Goal: Communication & Community: Answer question/provide support

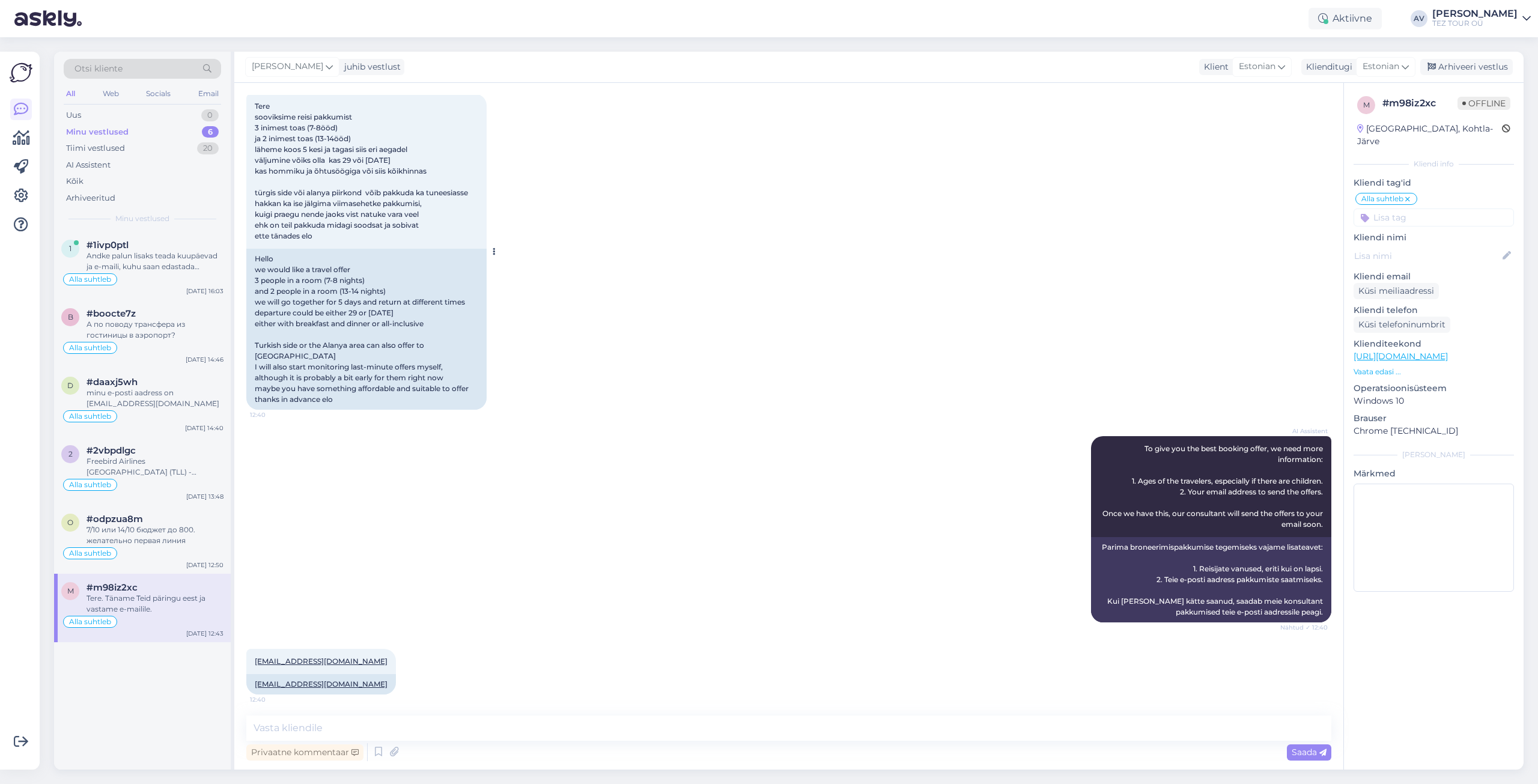
scroll to position [60, 0]
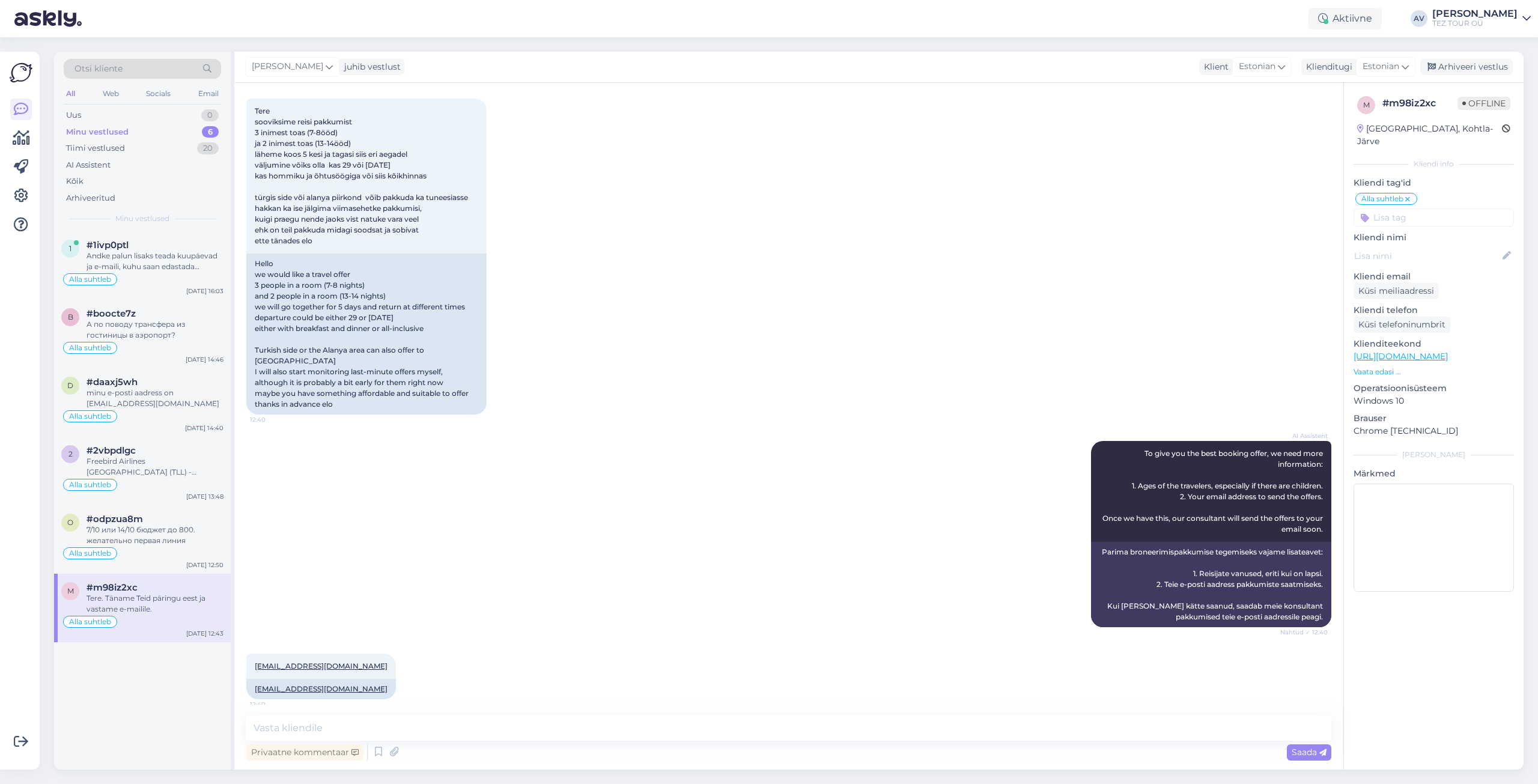
click at [1391, 613] on div "m # m98iz2xc Offline [GEOGRAPHIC_DATA], Kohtla-Järve Kliendi info Kliendi tag'i…" at bounding box center [1433, 426] width 181 height 686
drag, startPoint x: 318, startPoint y: 669, endPoint x: 256, endPoint y: 668, distance: 62.0
click at [256, 668] on div "[EMAIL_ADDRESS][DOMAIN_NAME] 12:40 [EMAIL_ADDRESS][DOMAIN_NAME]" at bounding box center [321, 676] width 149 height 45
click at [272, 614] on div "AI Assistent To give you the best booking offer, we need more information: 1. A…" at bounding box center [789, 534] width 1085 height 213
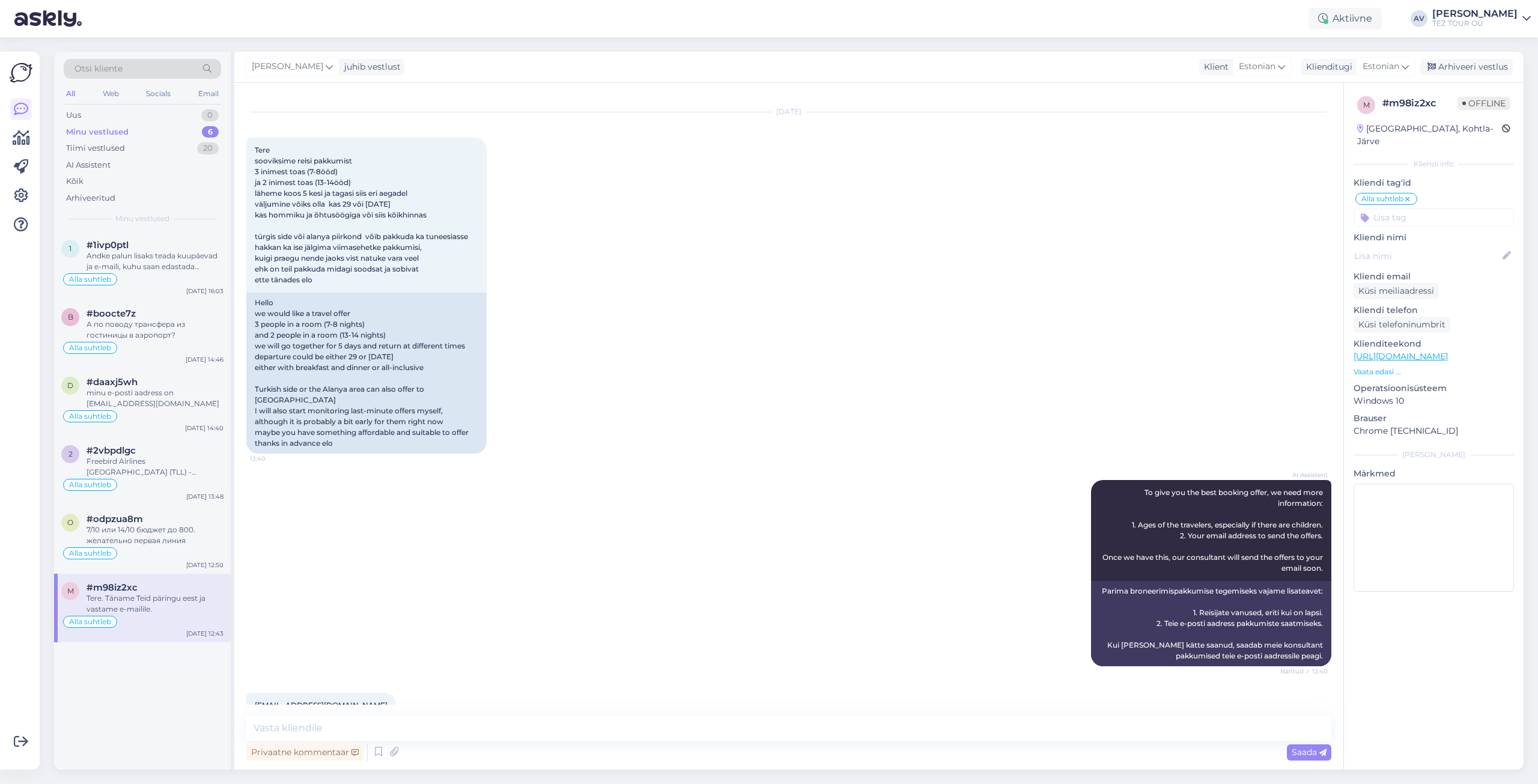
scroll to position [0, 0]
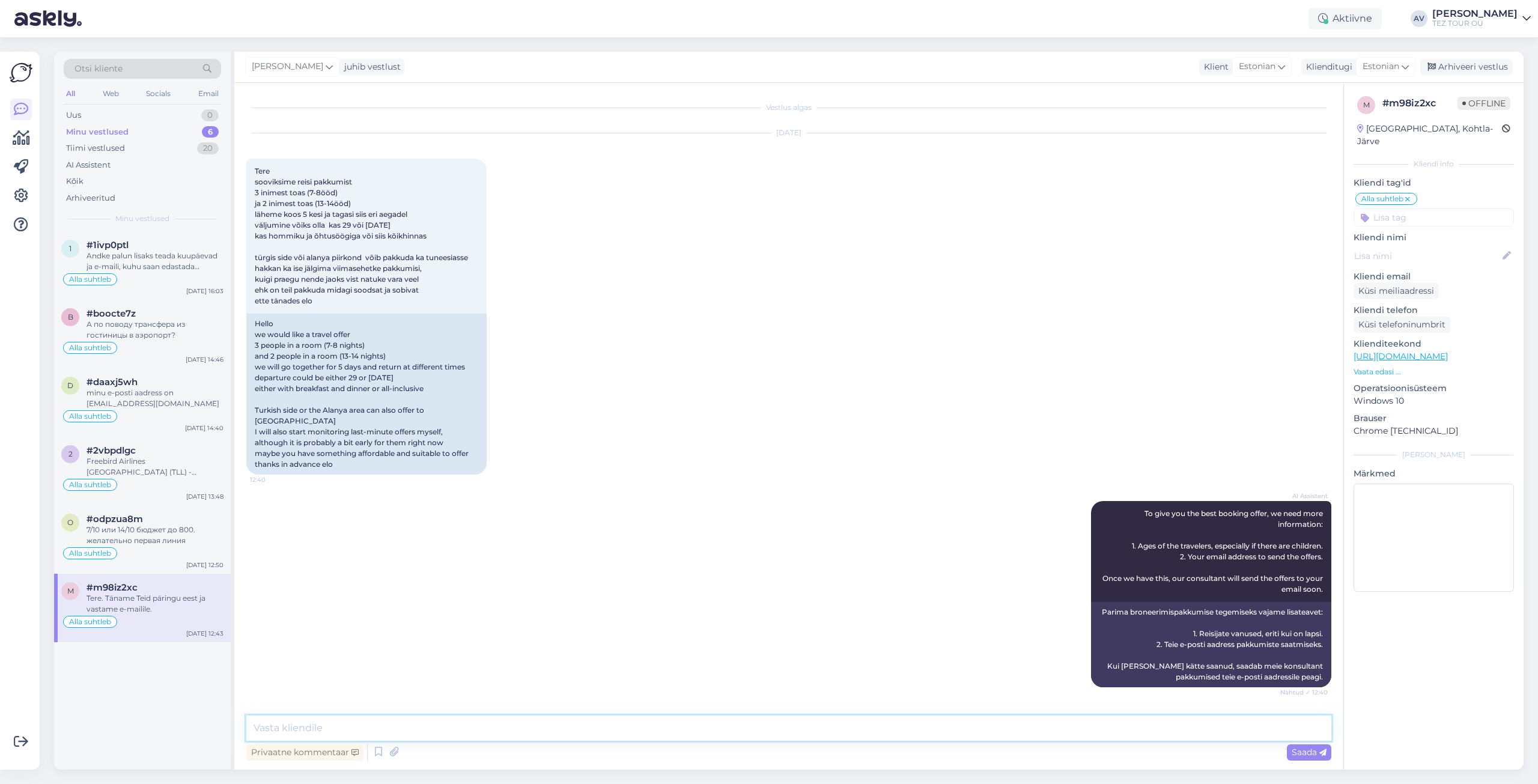
click at [677, 720] on textarea at bounding box center [789, 728] width 1085 height 25
click at [305, 728] on textarea "Vastus edatatud e-mailile." at bounding box center [789, 728] width 1085 height 25
type textarea "Vastus edastatud e-mailile."
click at [1298, 752] on span "Saada" at bounding box center [1309, 752] width 35 height 11
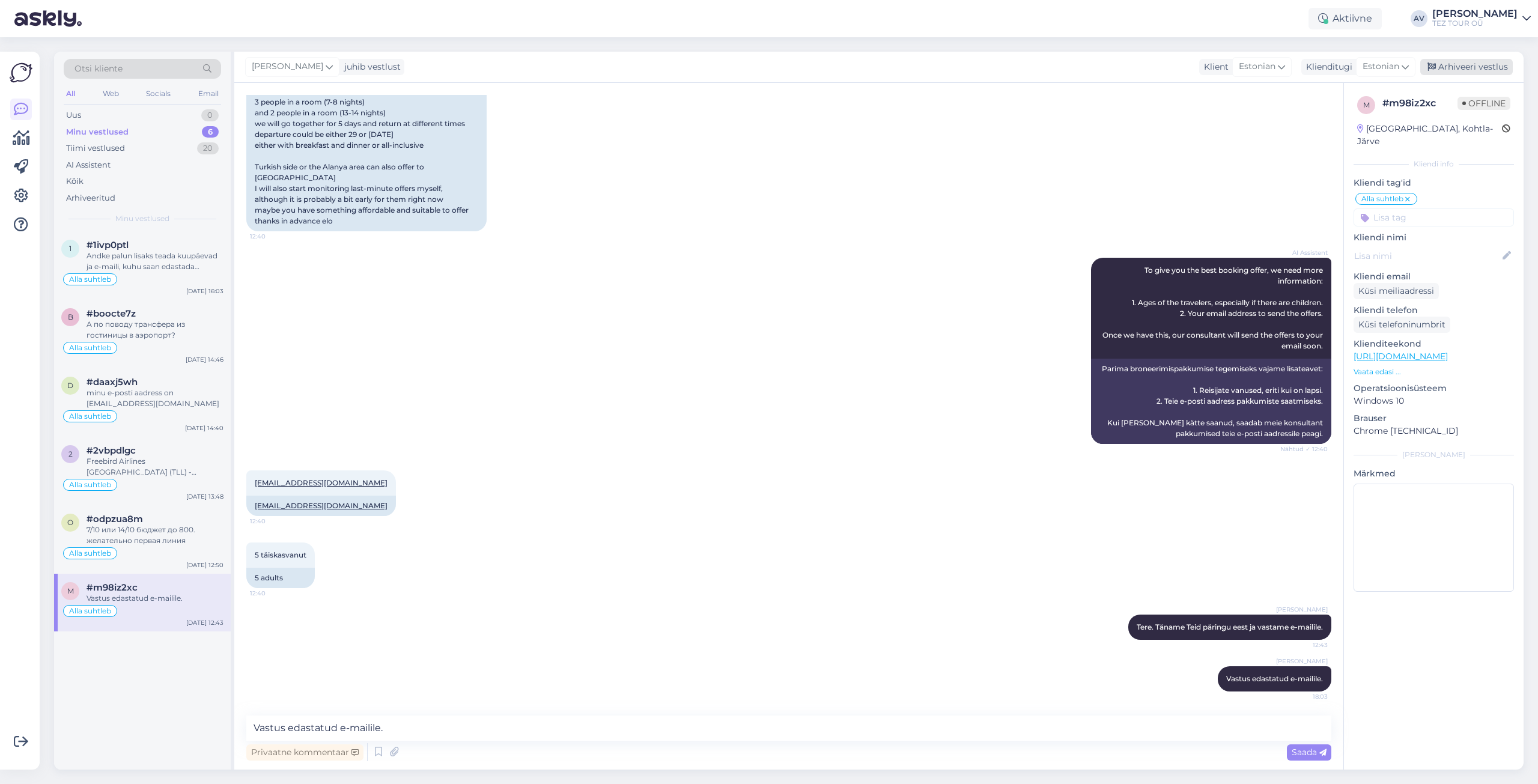
click at [1461, 66] on div "Arhiveeri vestlus" at bounding box center [1467, 66] width 92 height 16
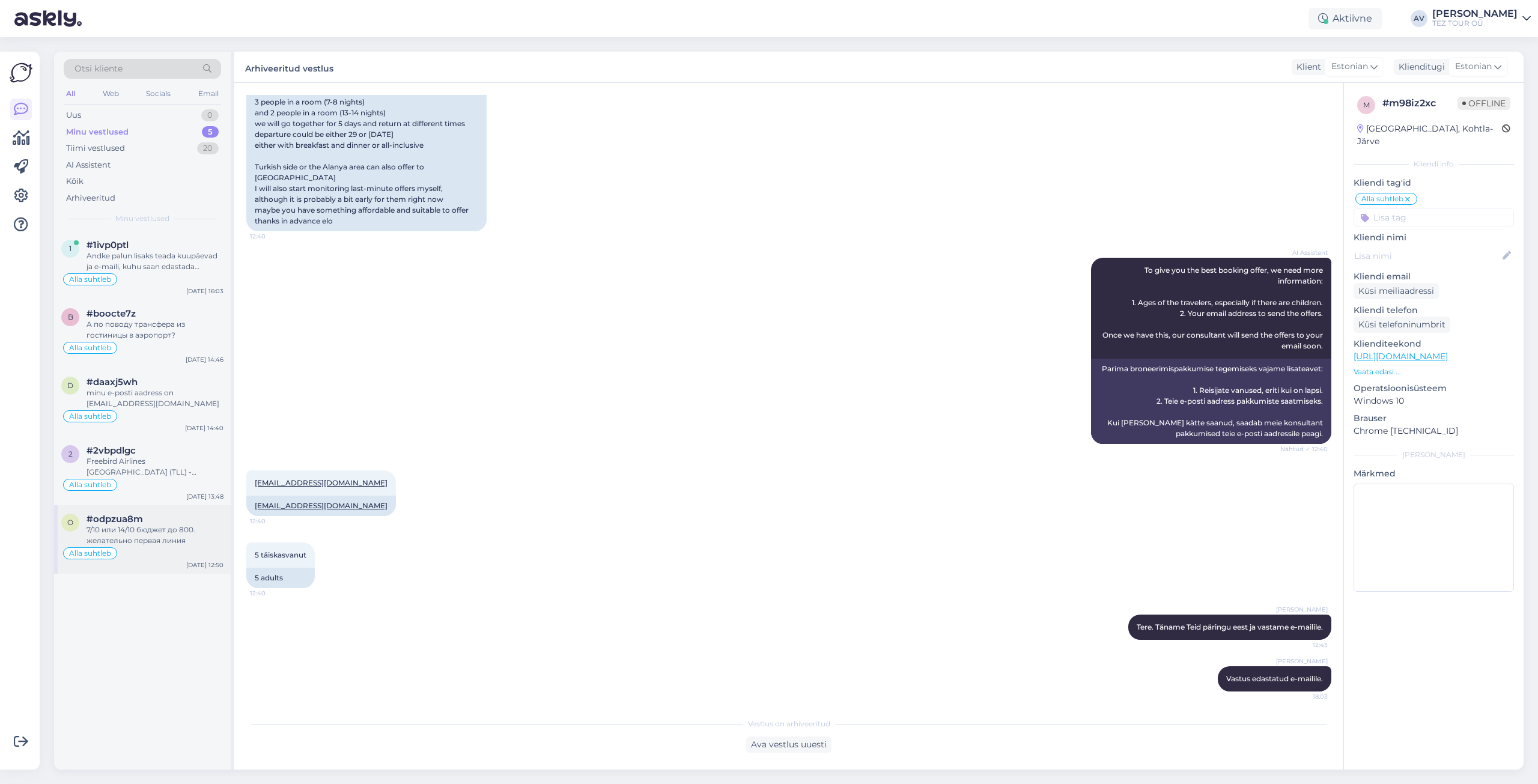
click at [109, 535] on div "7/10 или 14/10 бюджет до 800. желательно первая линия" at bounding box center [155, 535] width 137 height 22
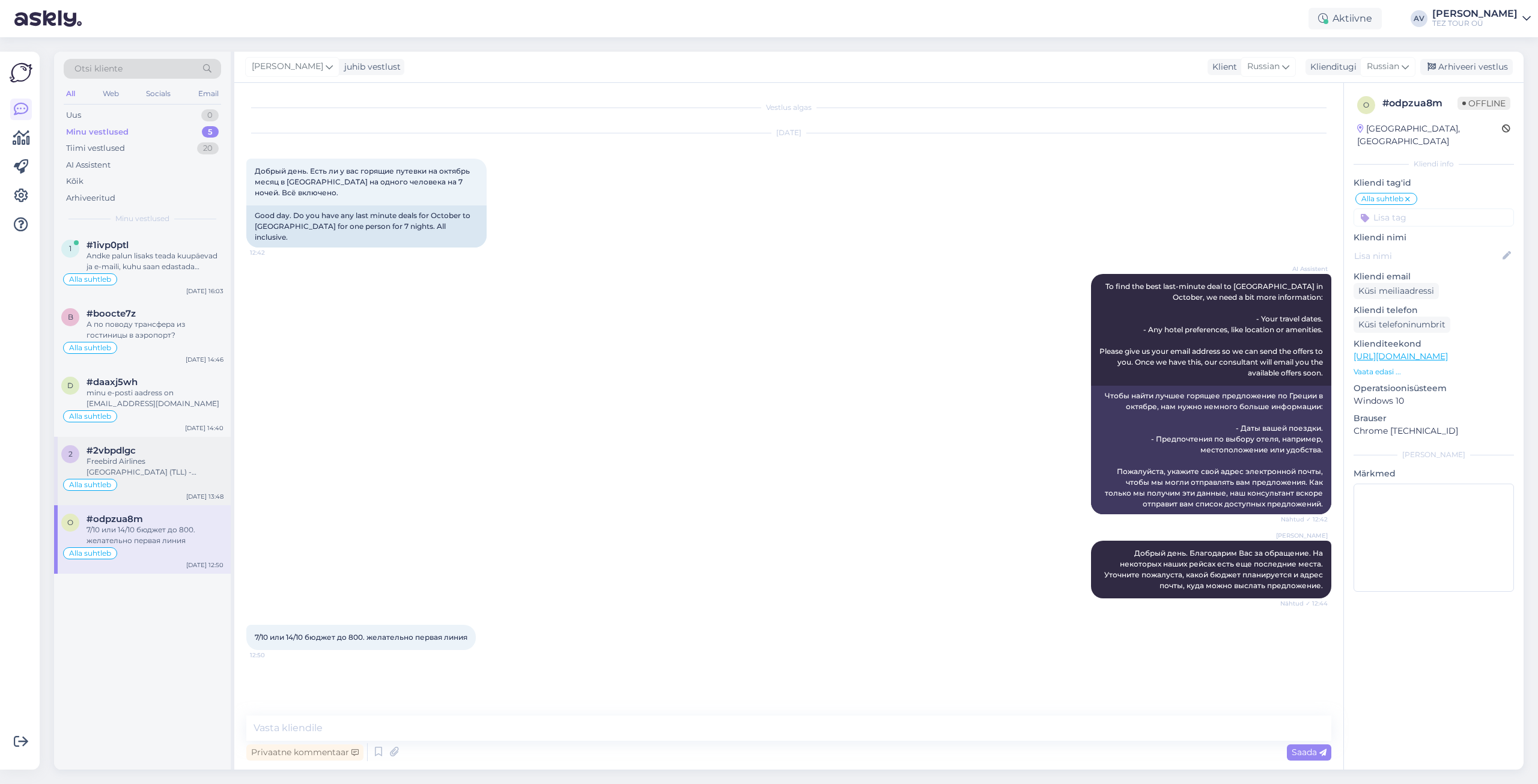
click at [149, 481] on div "Alla suhtleb" at bounding box center [142, 485] width 162 height 14
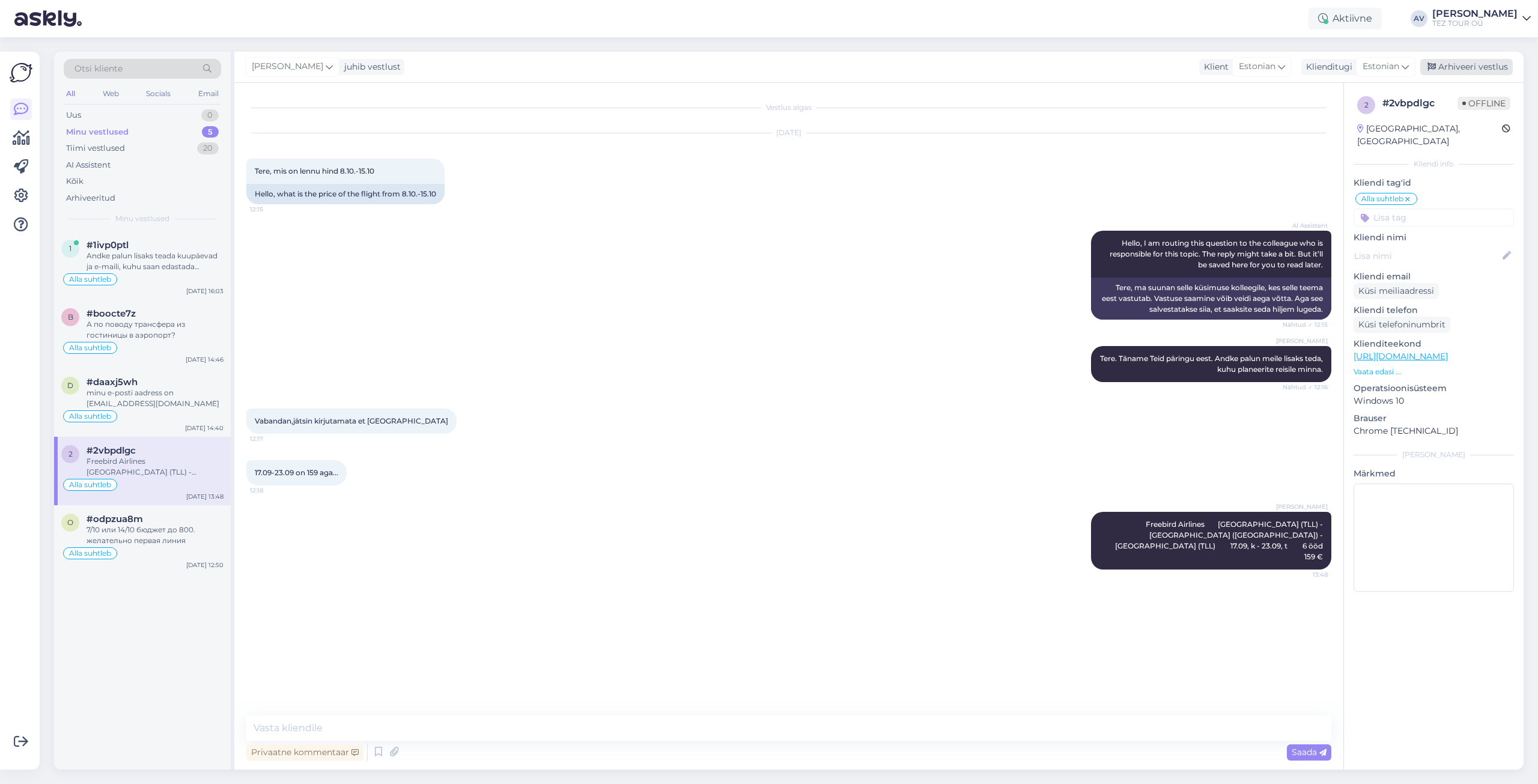
click at [1450, 69] on div "Arhiveeri vestlus" at bounding box center [1467, 66] width 92 height 16
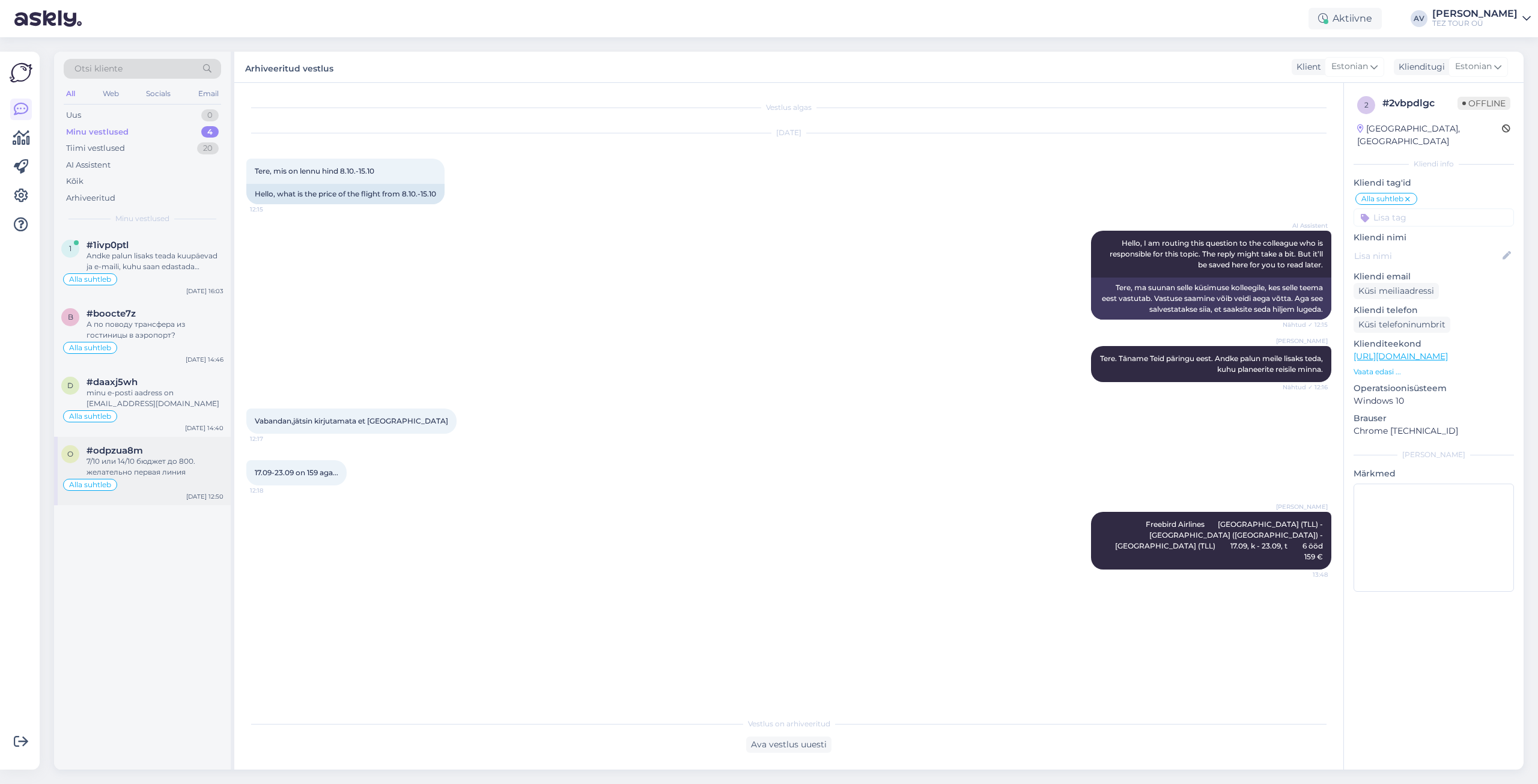
click at [130, 453] on span "#odpzua8m" at bounding box center [115, 450] width 56 height 11
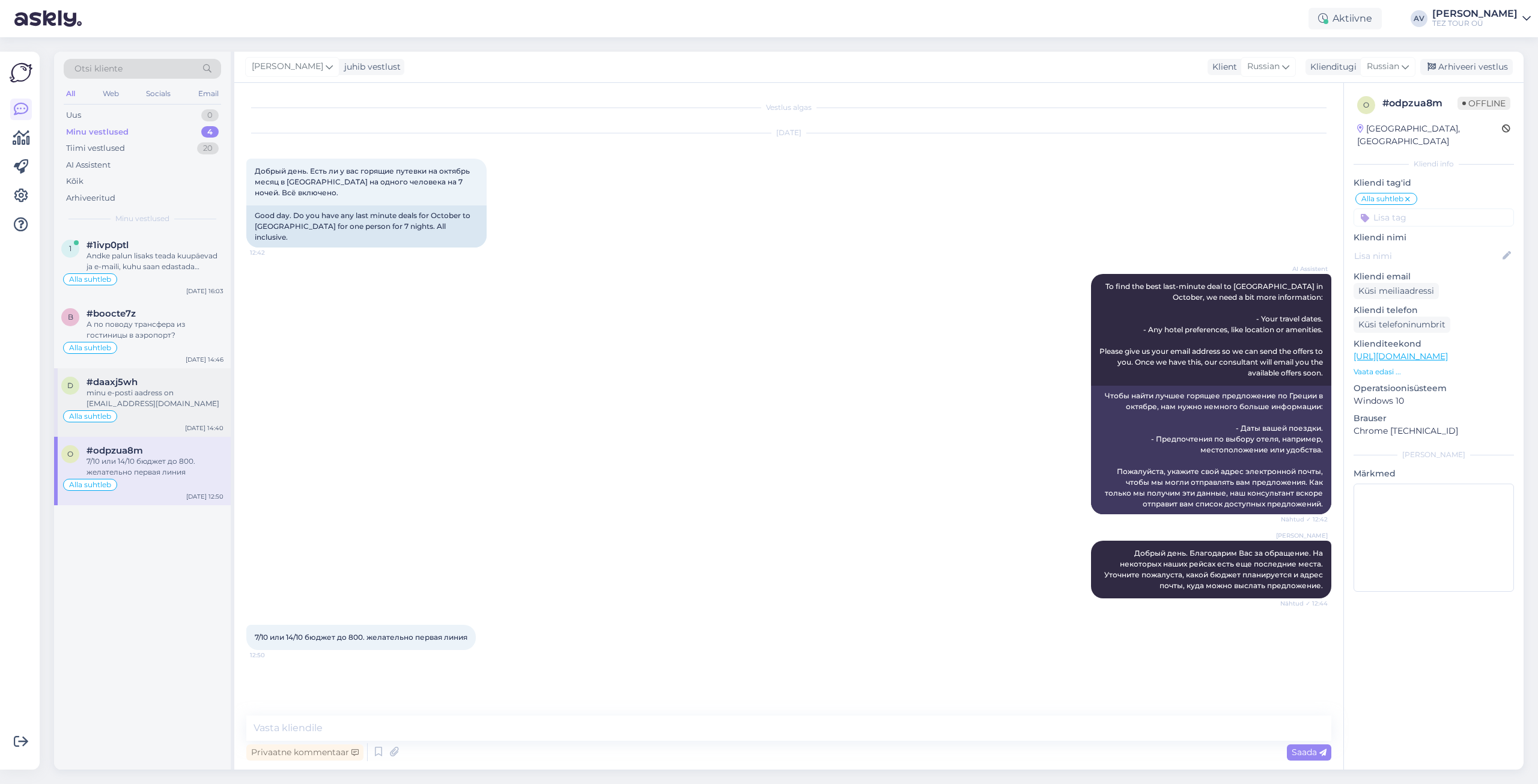
click at [147, 393] on div "minu e-posti aadress on [EMAIL_ADDRESS][DOMAIN_NAME]" at bounding box center [155, 399] width 137 height 22
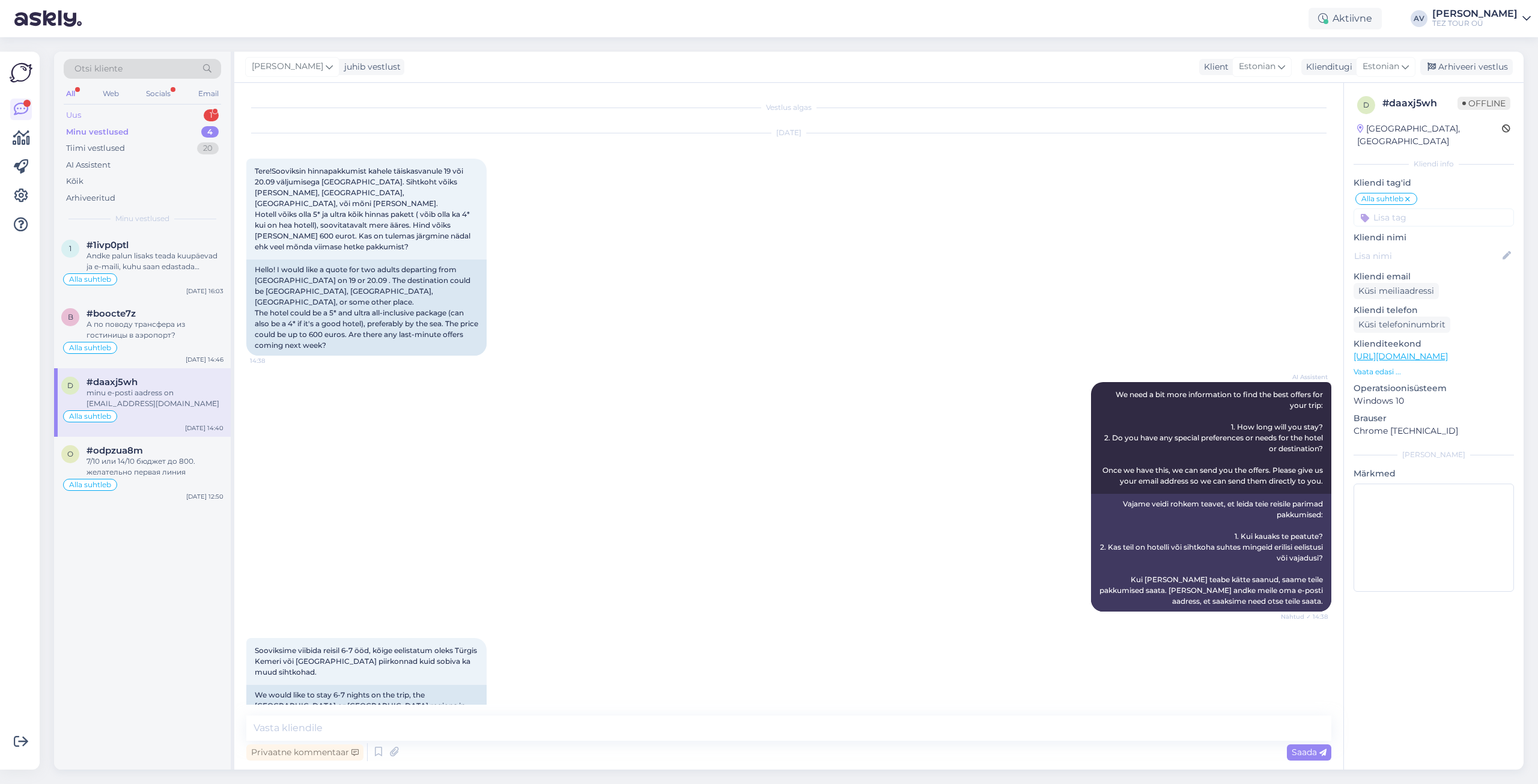
click at [91, 116] on div "Uus 1" at bounding box center [142, 116] width 157 height 17
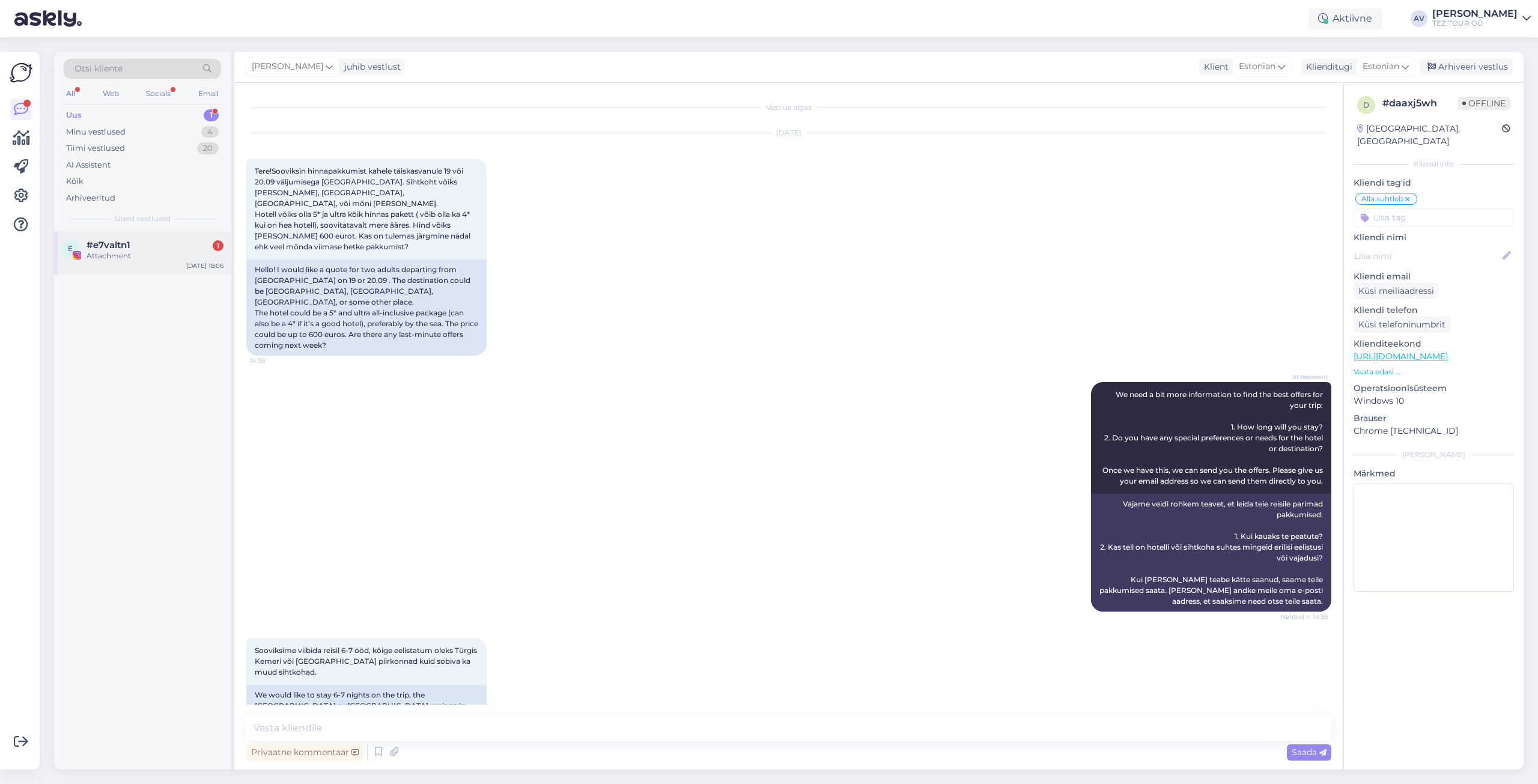
click at [107, 252] on div "Attachment" at bounding box center [155, 256] width 137 height 11
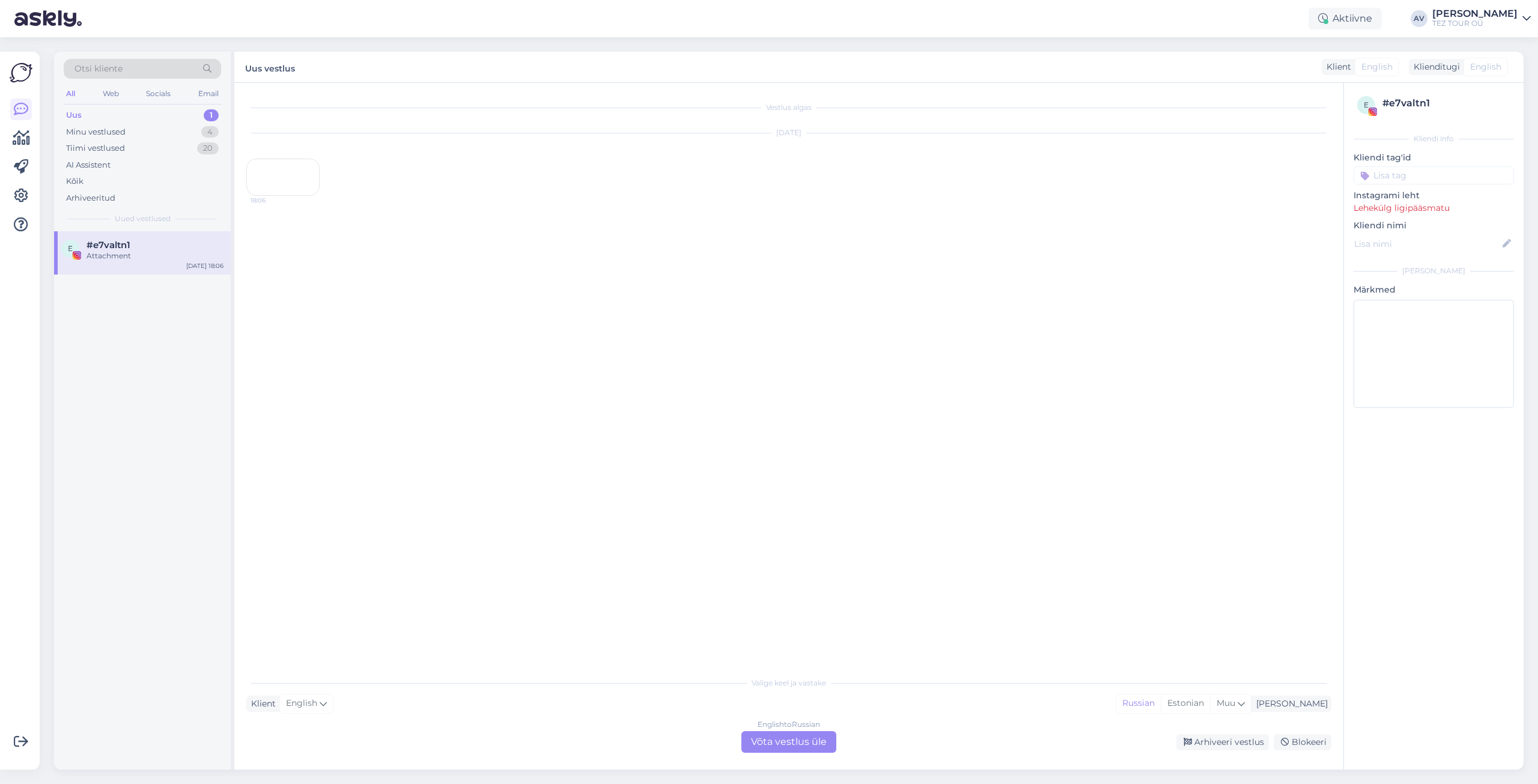
click at [776, 743] on div "English to Russian Võta vestlus üle" at bounding box center [788, 742] width 95 height 22
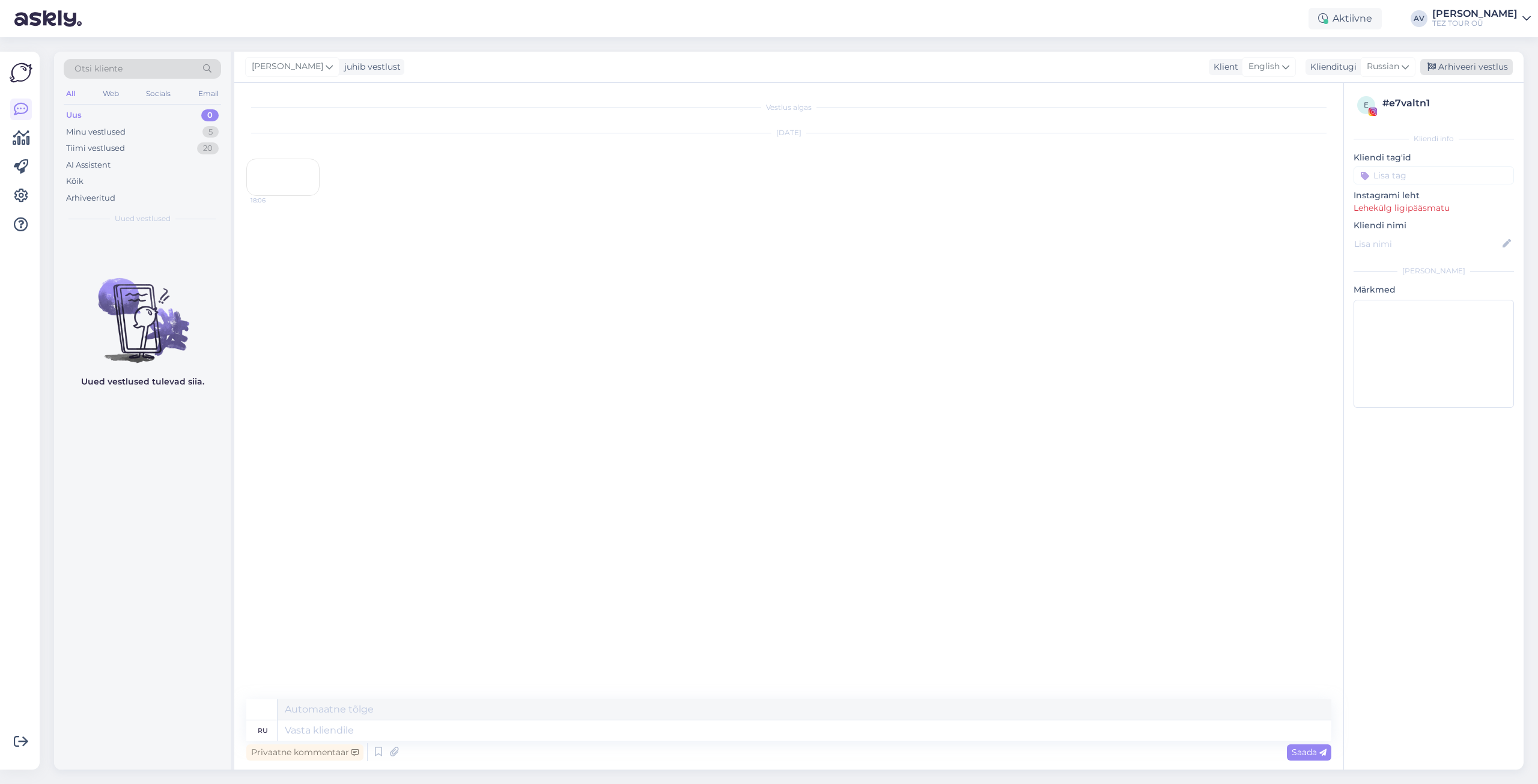
click at [1463, 71] on div "Arhiveeri vestlus" at bounding box center [1467, 66] width 92 height 16
click at [79, 116] on div "Uus" at bounding box center [74, 115] width 16 height 12
click at [82, 133] on div "Minu vestlused" at bounding box center [96, 131] width 59 height 12
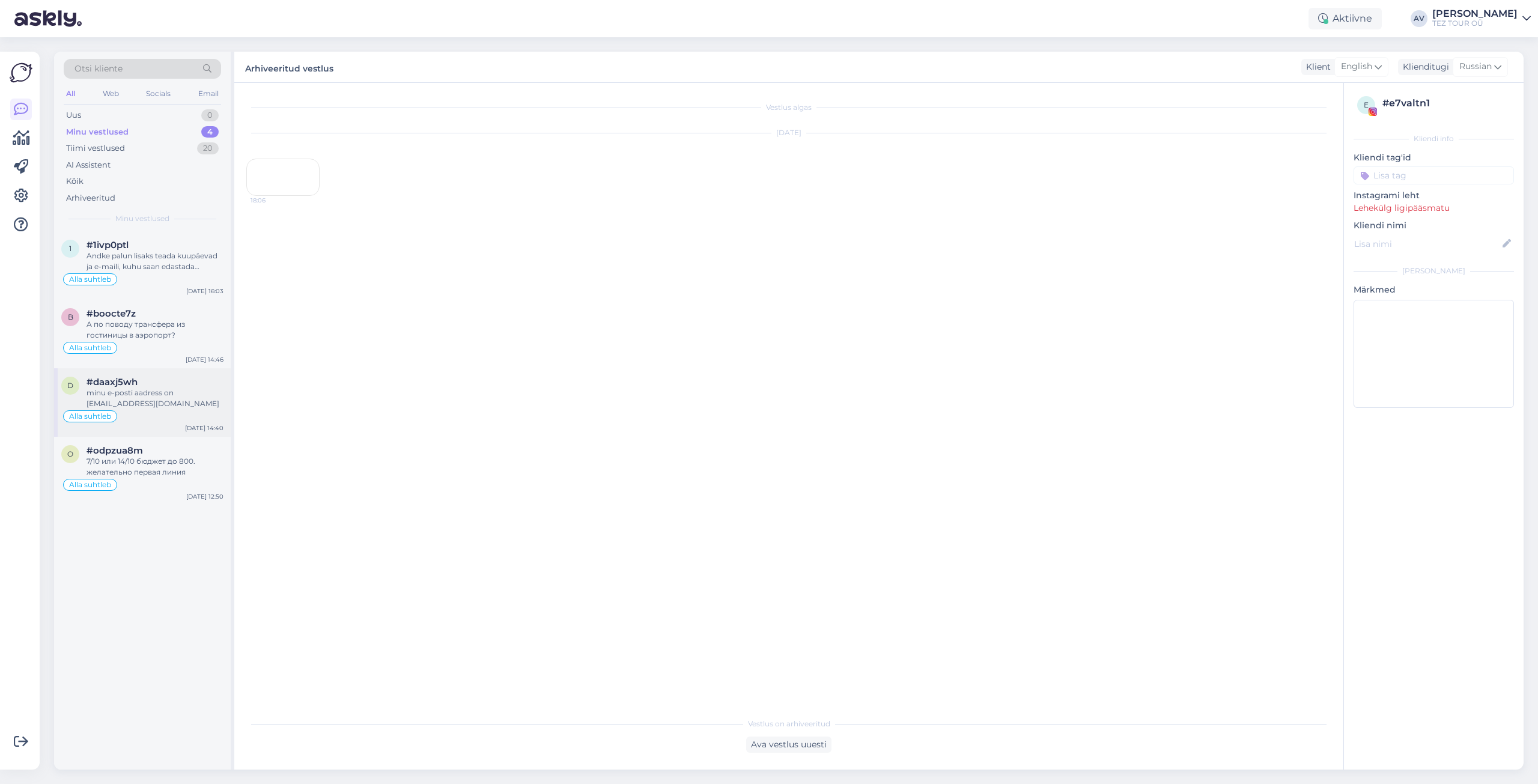
click at [130, 393] on div "minu e-posti aadress on [EMAIL_ADDRESS][DOMAIN_NAME]" at bounding box center [155, 399] width 137 height 22
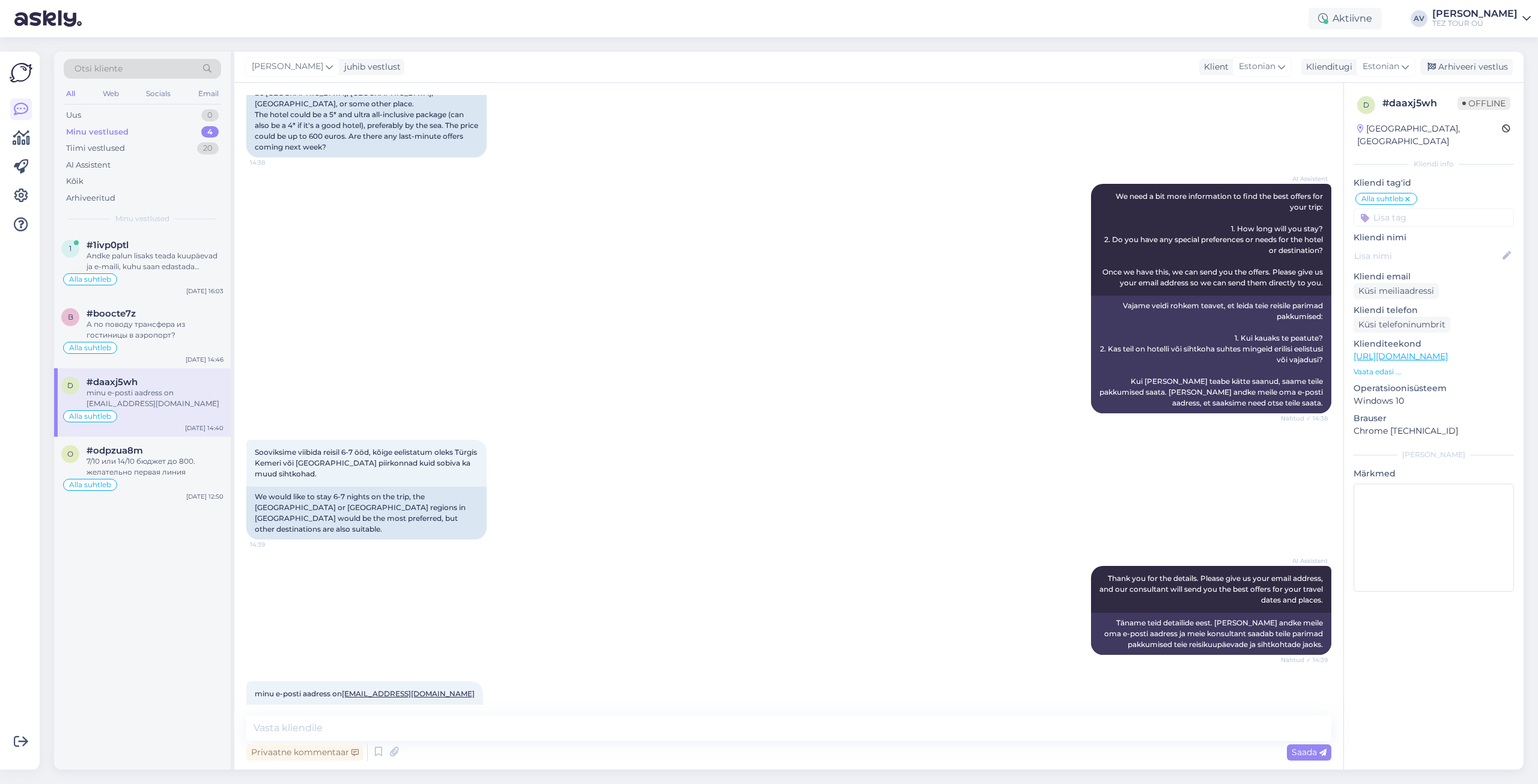
scroll to position [201, 0]
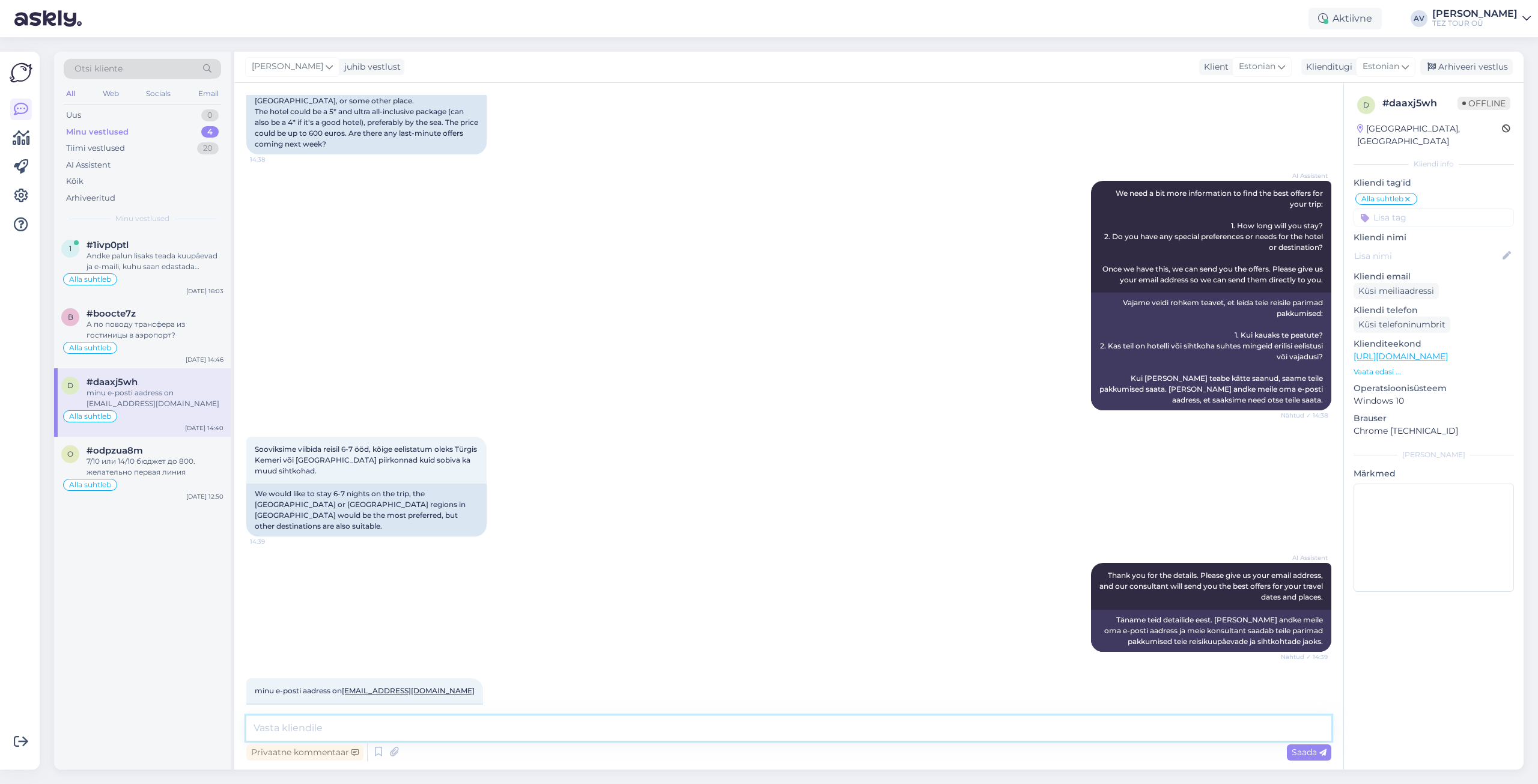
click at [608, 723] on textarea at bounding box center [789, 728] width 1085 height 25
type textarea "Pakkumised edatatud e-meilile"
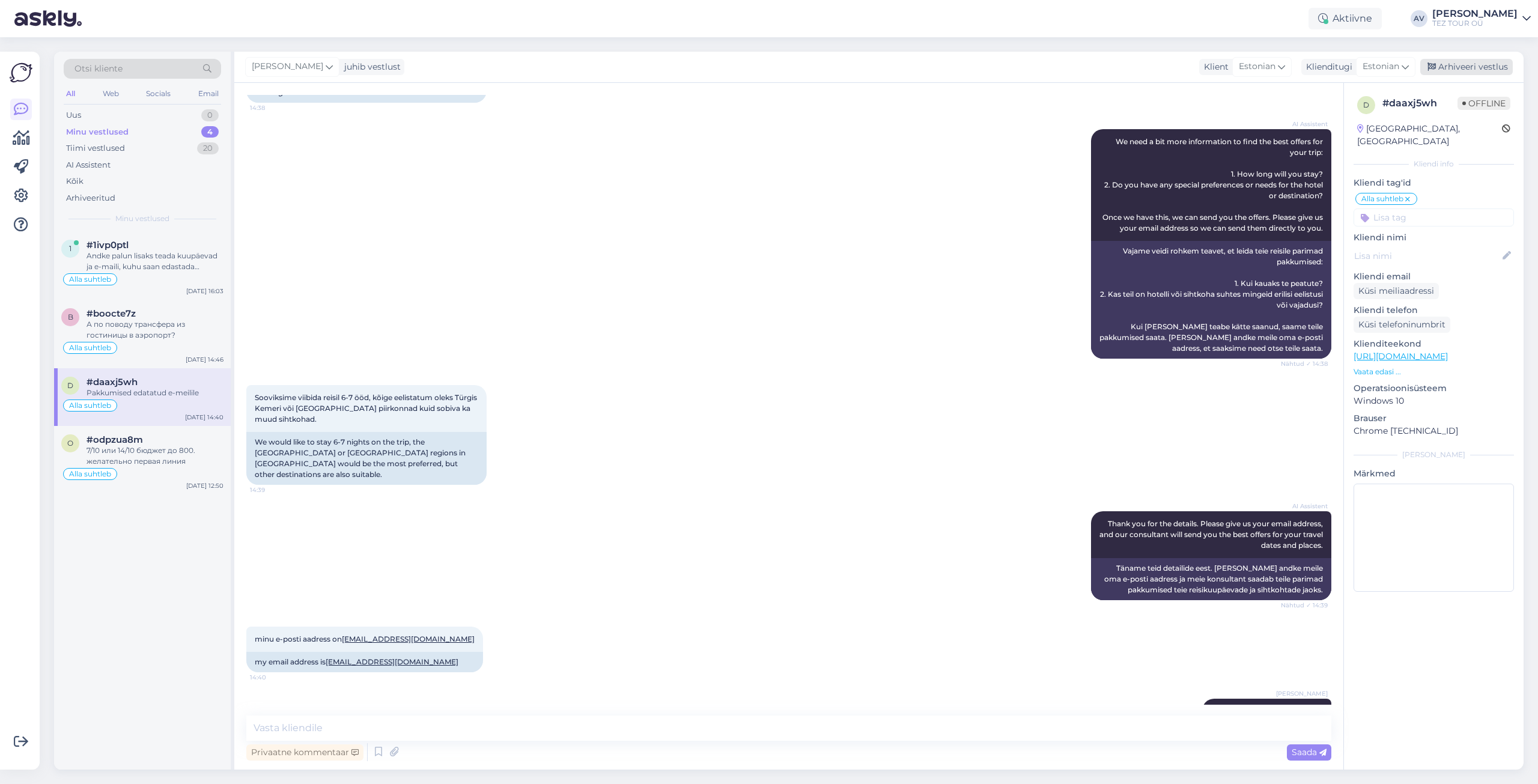
click at [1446, 63] on div "Arhiveeri vestlus" at bounding box center [1467, 66] width 92 height 16
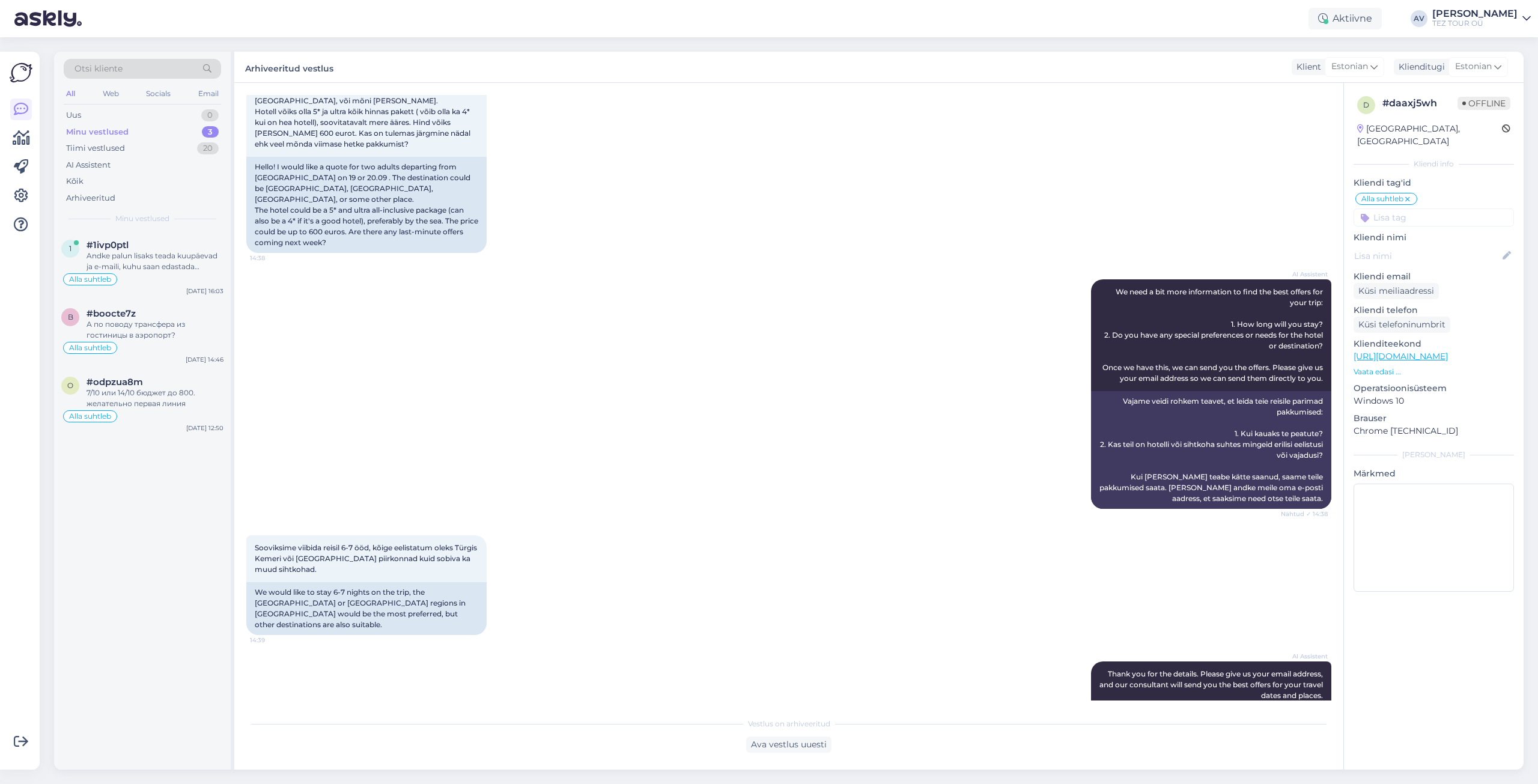
scroll to position [0, 0]
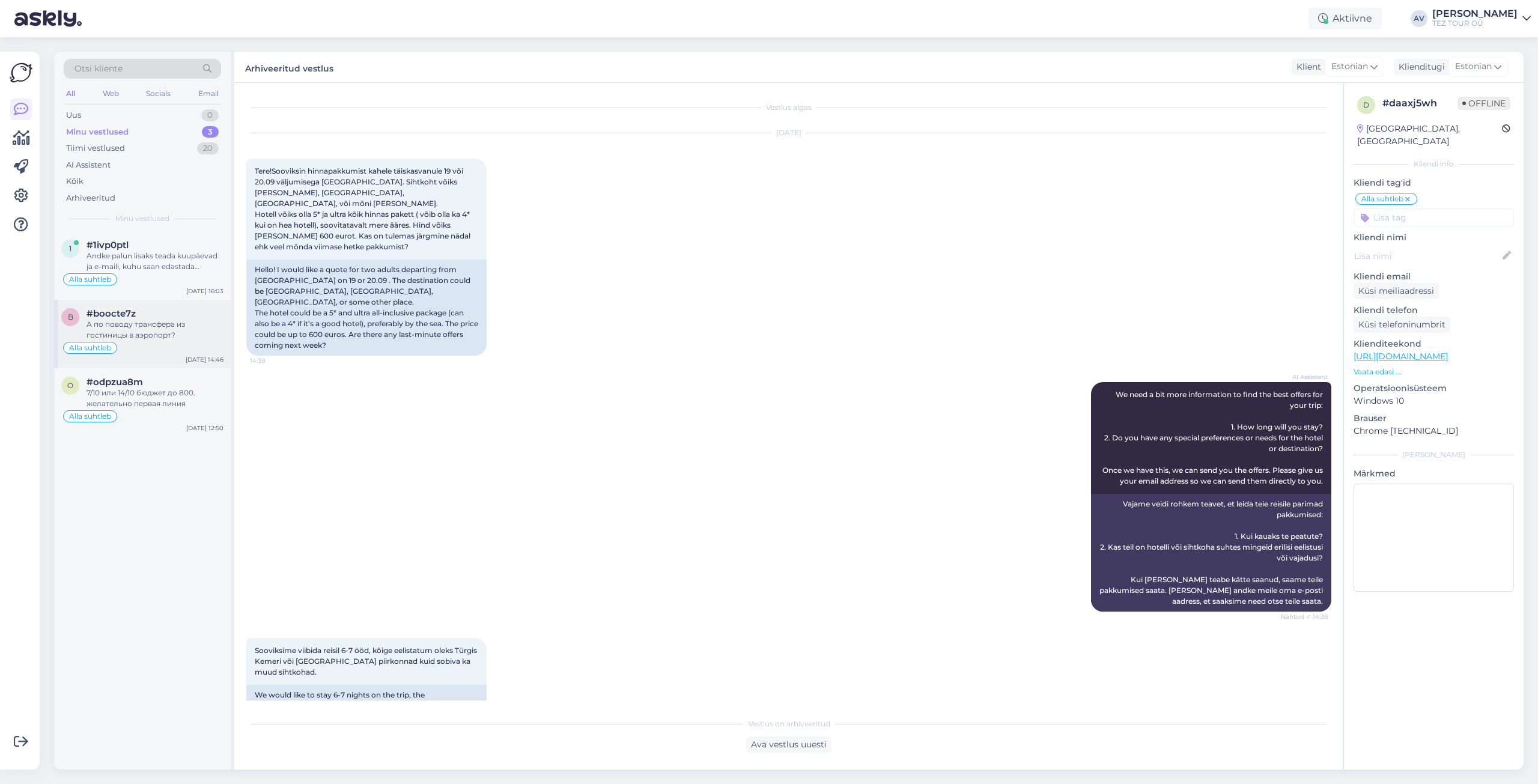
click at [134, 328] on div "А по поводу трансфера из гостиницы в аэропорт?" at bounding box center [155, 330] width 137 height 22
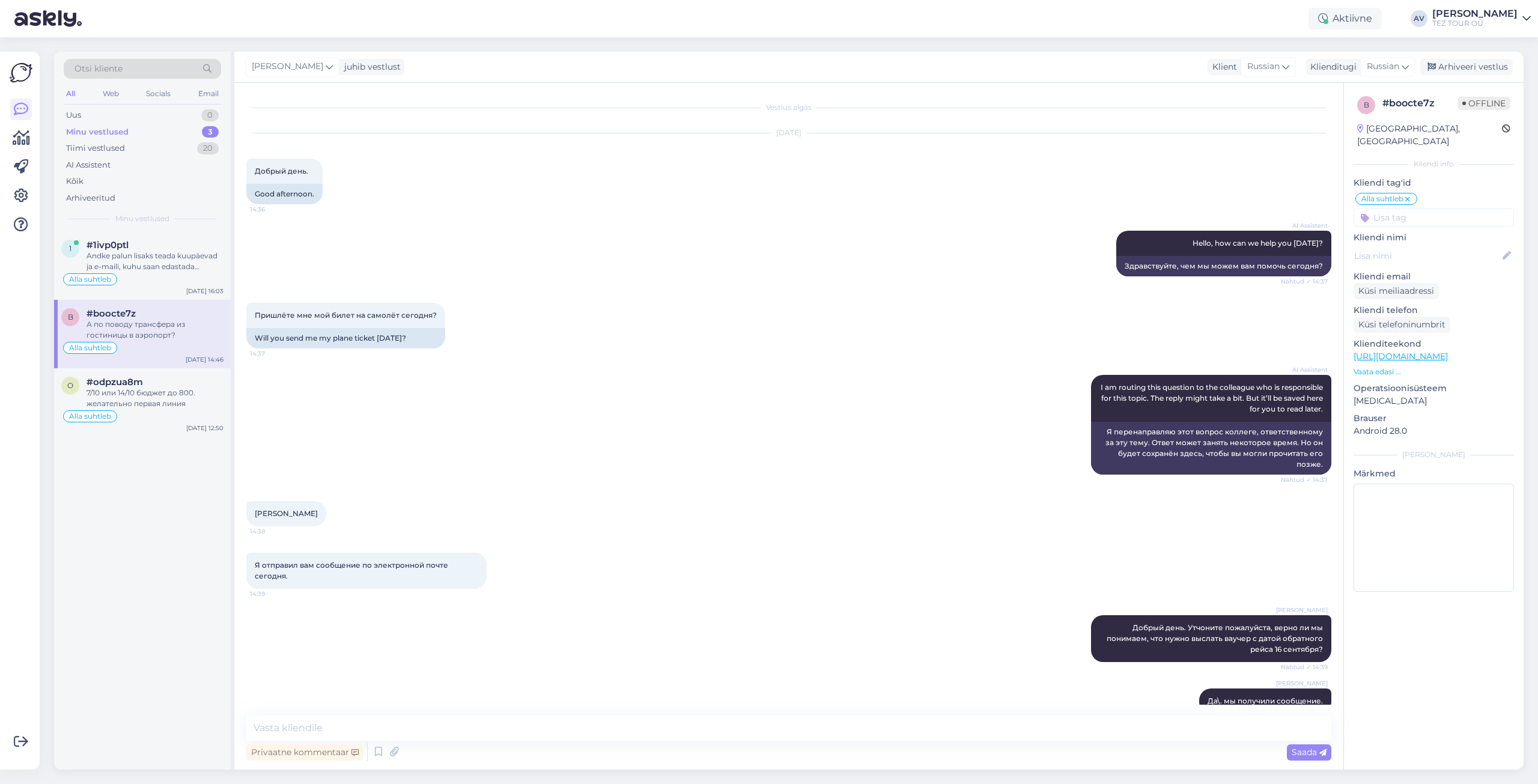
scroll to position [292, 0]
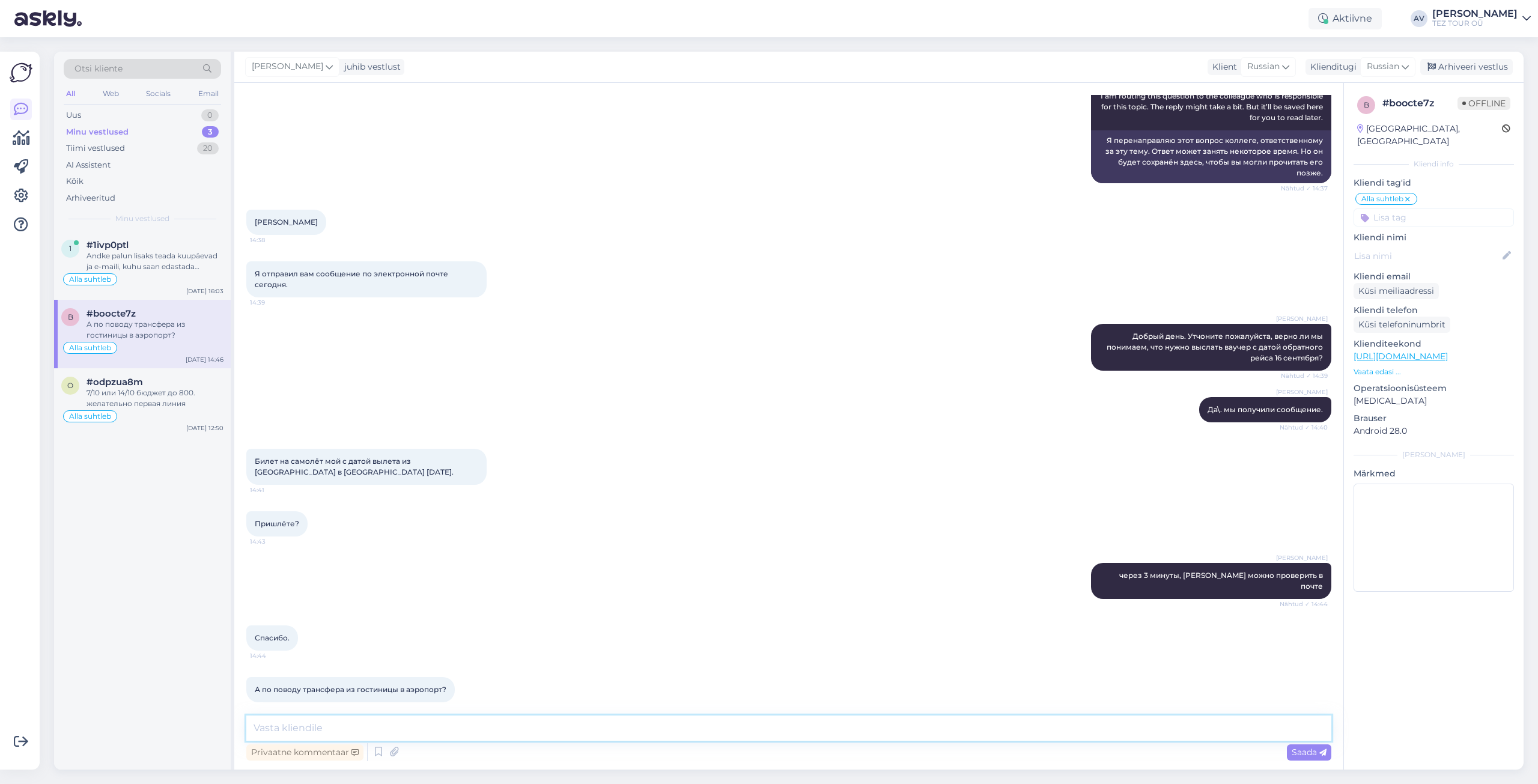
click at [905, 728] on textarea at bounding box center [789, 728] width 1085 height 25
type textarea "в"
type textarea "Высланный ваучер содержит всю информацию и о трансфере в том числе."
click at [1325, 753] on icon at bounding box center [1323, 752] width 7 height 7
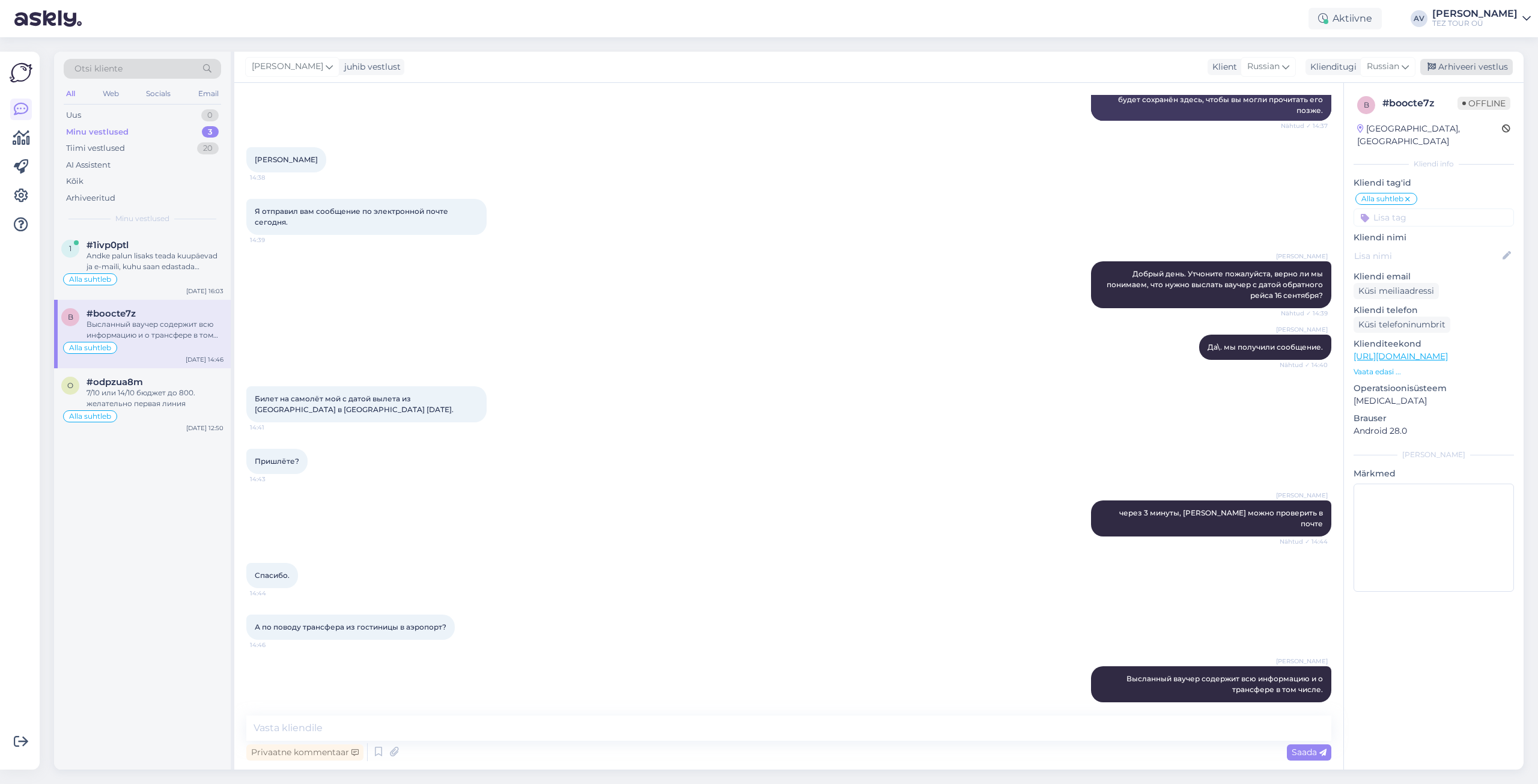
click at [1454, 66] on div "Arhiveeri vestlus" at bounding box center [1467, 66] width 92 height 16
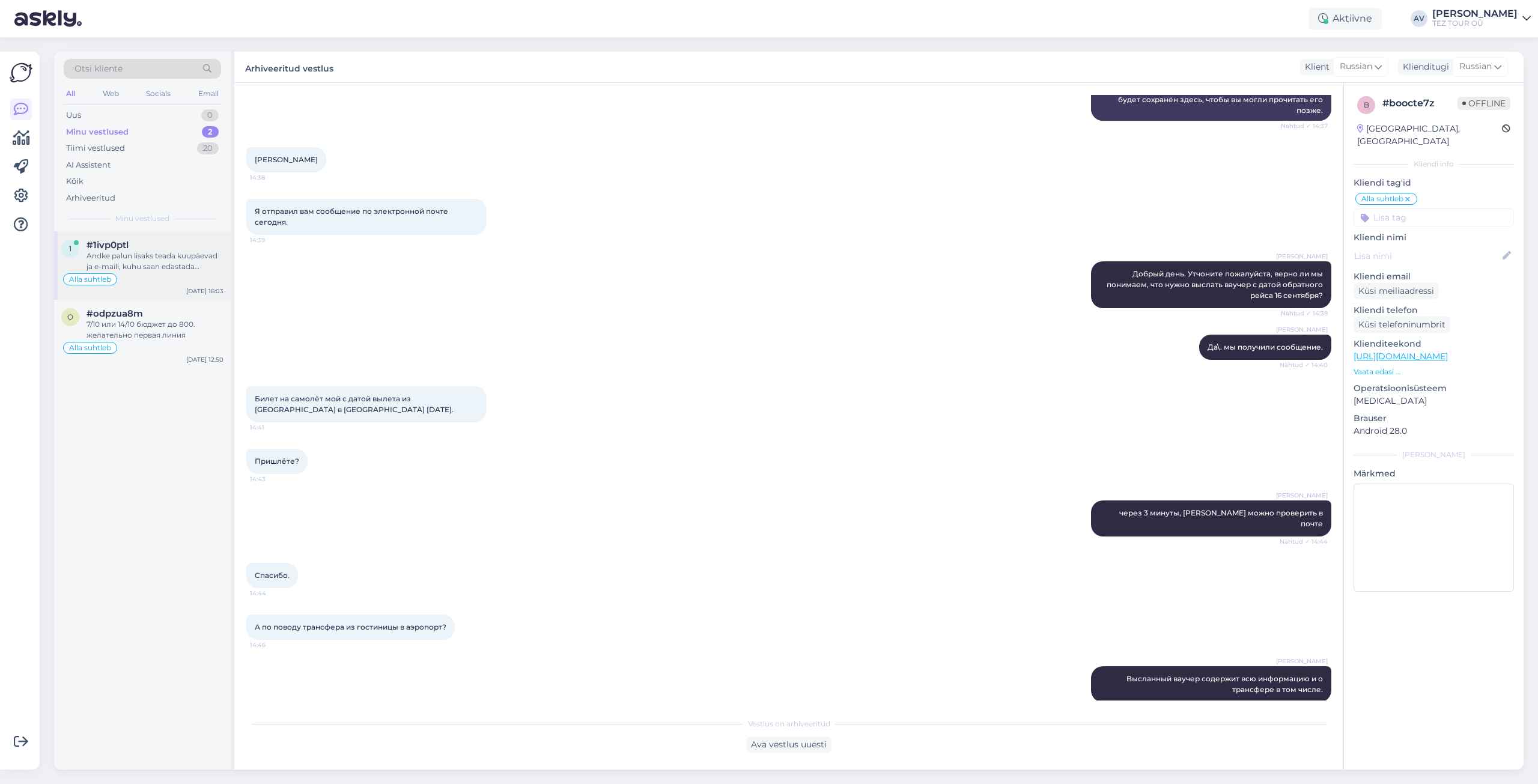
click at [142, 248] on div "#1ivp0ptl" at bounding box center [155, 245] width 137 height 11
